Goal: Transaction & Acquisition: Purchase product/service

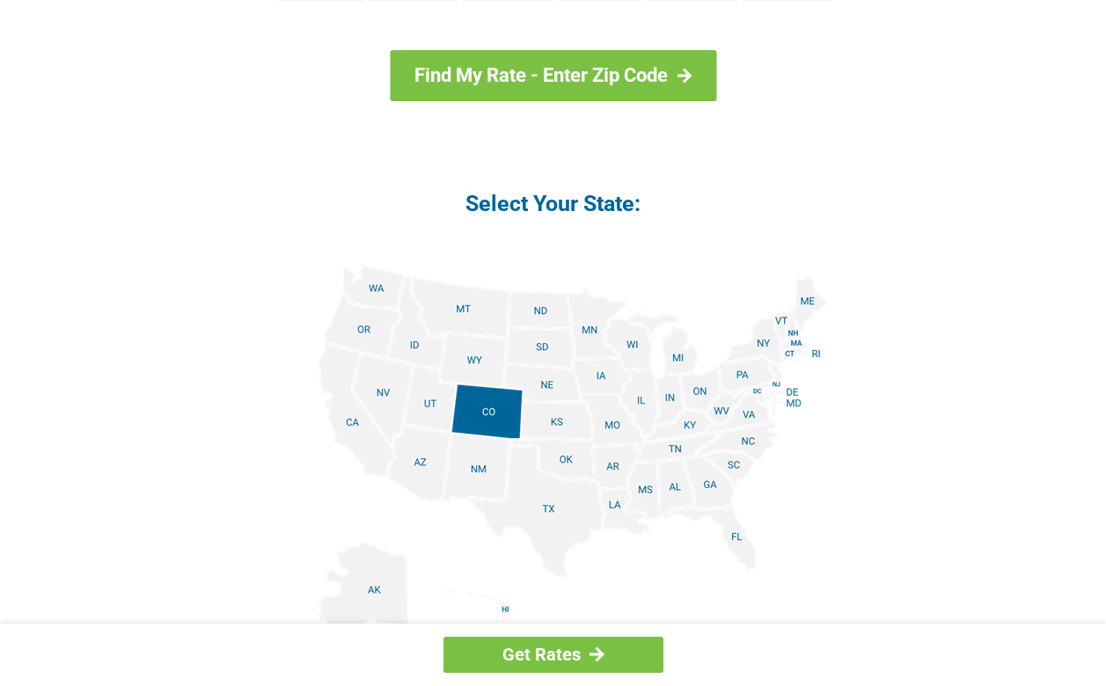
scroll to position [1915, 0]
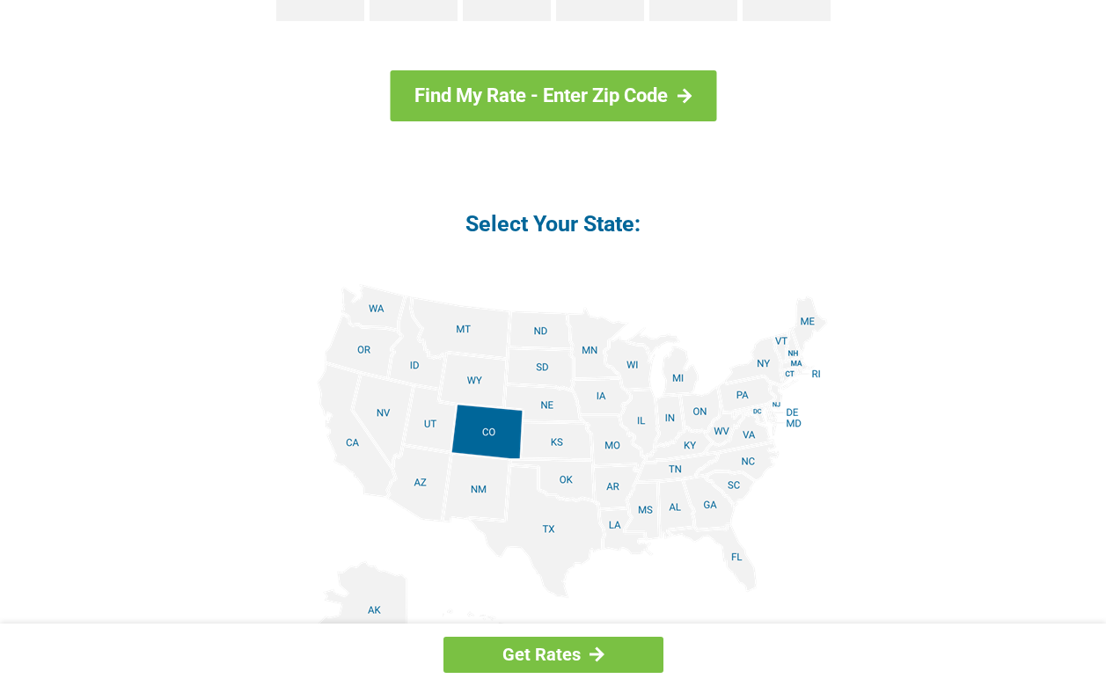
click at [635, 416] on img at bounding box center [553, 482] width 549 height 397
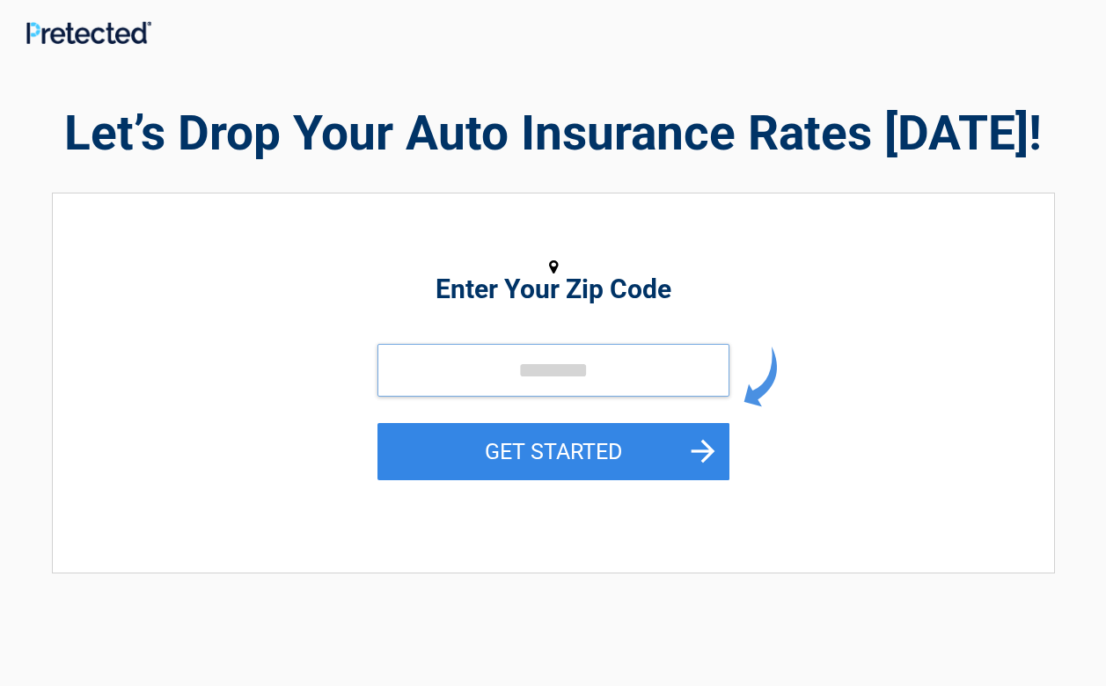
click at [547, 369] on input "tel" at bounding box center [554, 370] width 352 height 53
type input "*****"
click at [378, 423] on button "GET STARTED" at bounding box center [554, 451] width 352 height 57
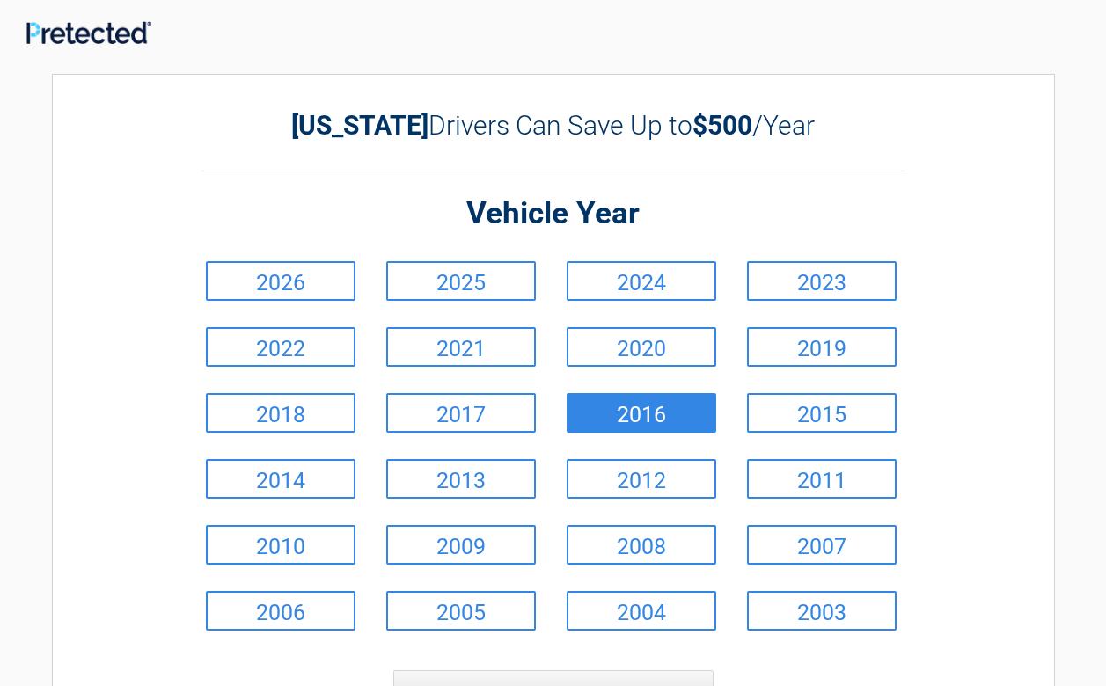
click at [648, 415] on link "2016" at bounding box center [642, 413] width 150 height 40
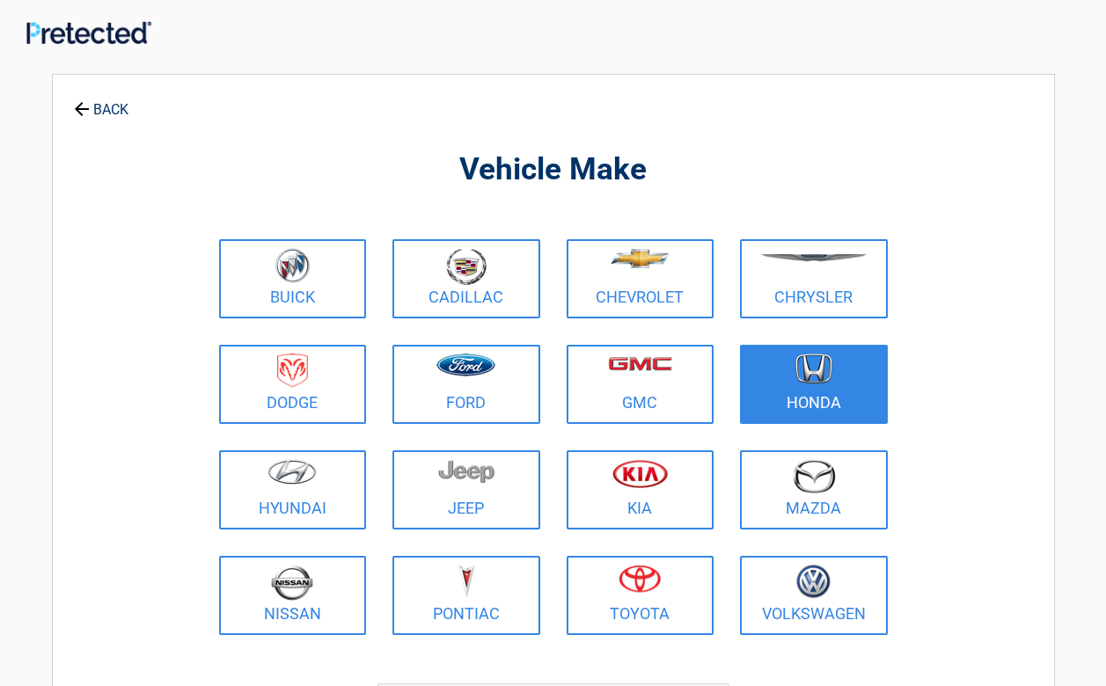
click at [829, 372] on img at bounding box center [814, 369] width 37 height 31
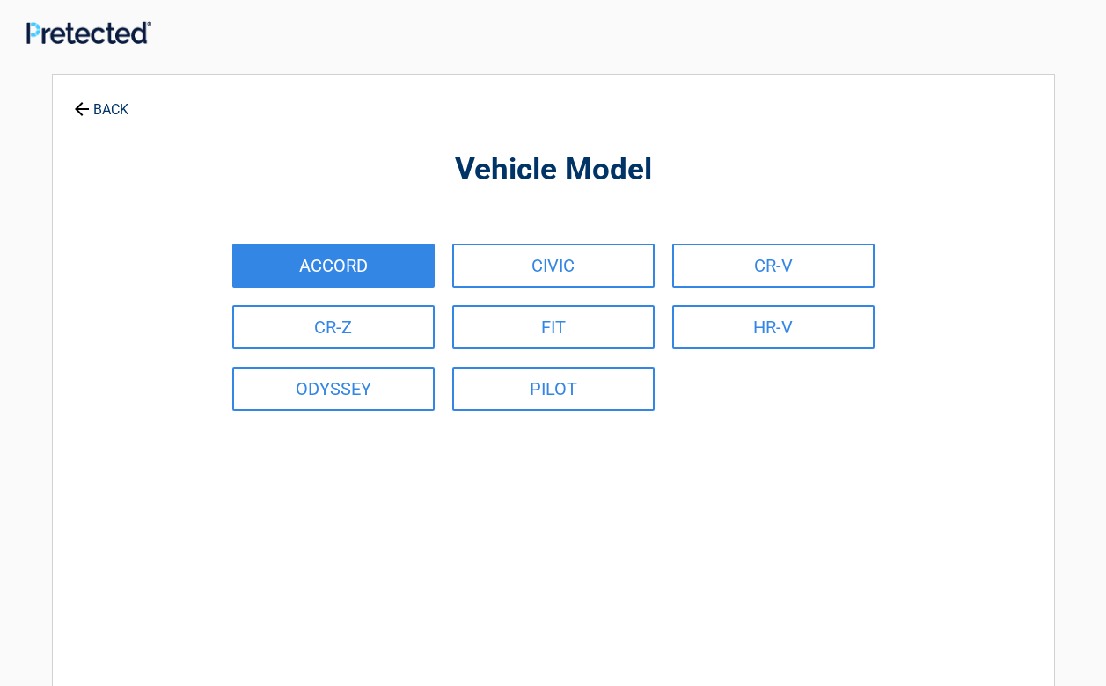
click at [313, 268] on link "ACCORD" at bounding box center [333, 266] width 202 height 44
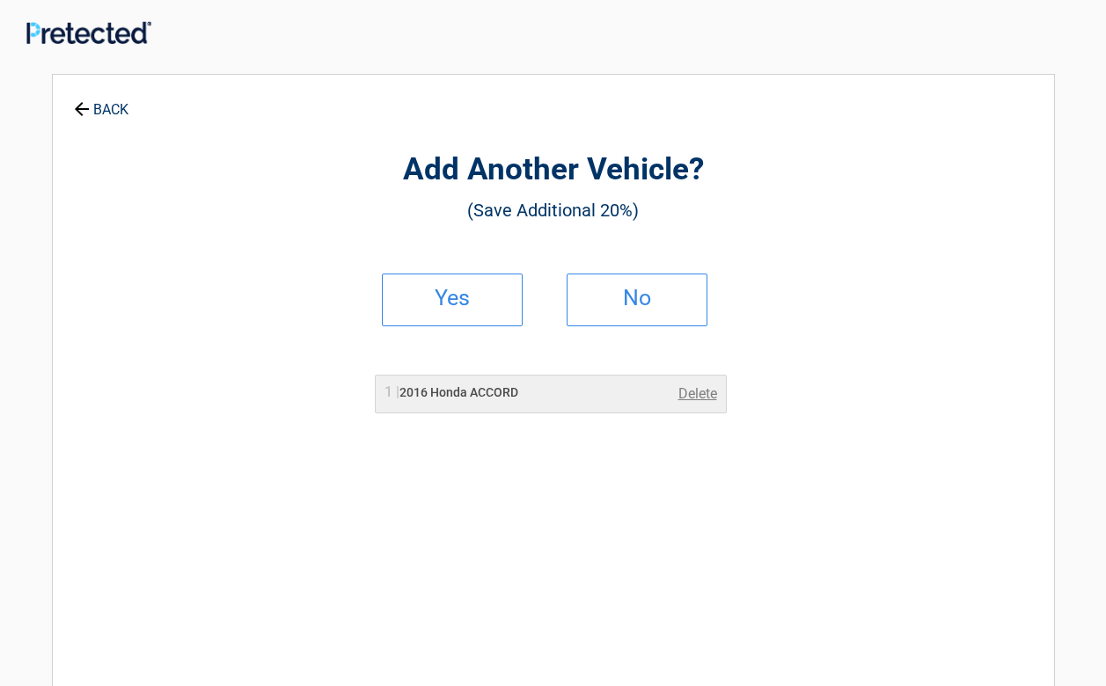
click at [92, 113] on link "BACK" at bounding box center [101, 101] width 62 height 31
